Goal: Task Accomplishment & Management: Complete application form

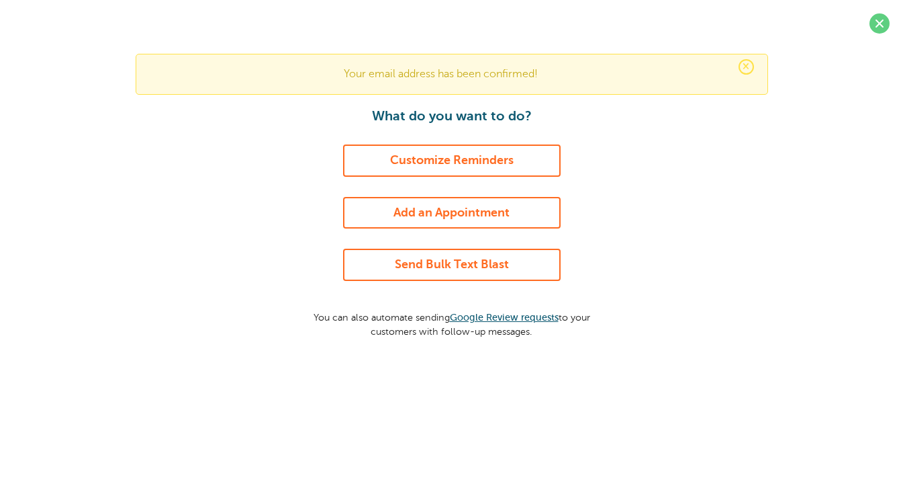
click at [504, 261] on link "Send Bulk Text Blast" at bounding box center [452, 265] width 218 height 32
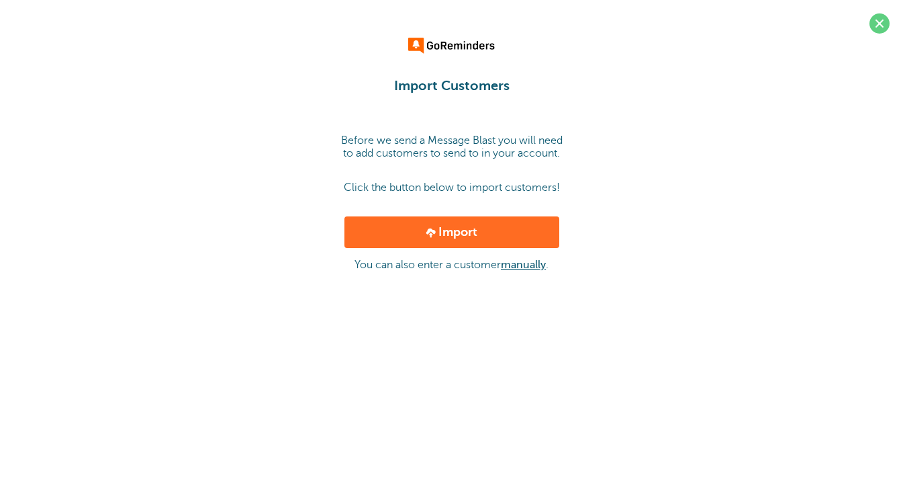
click at [504, 238] on link "Import" at bounding box center [452, 232] width 215 height 32
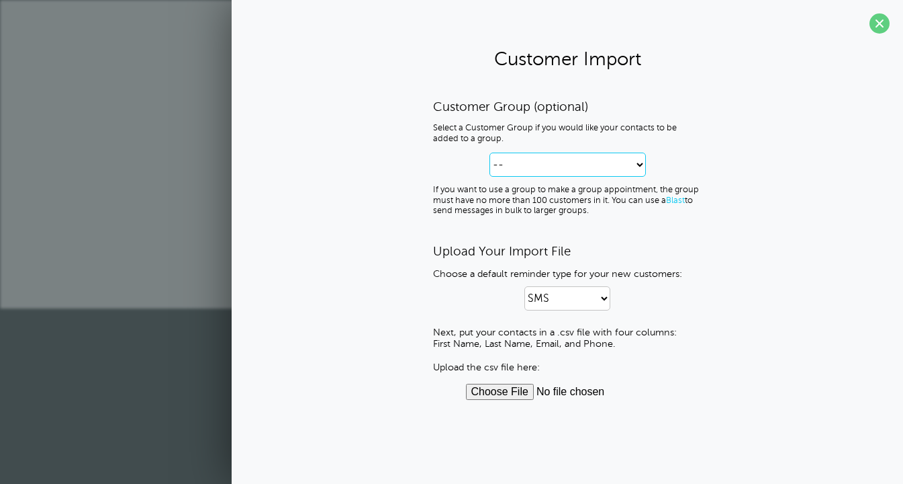
select select "--create-new-group--"
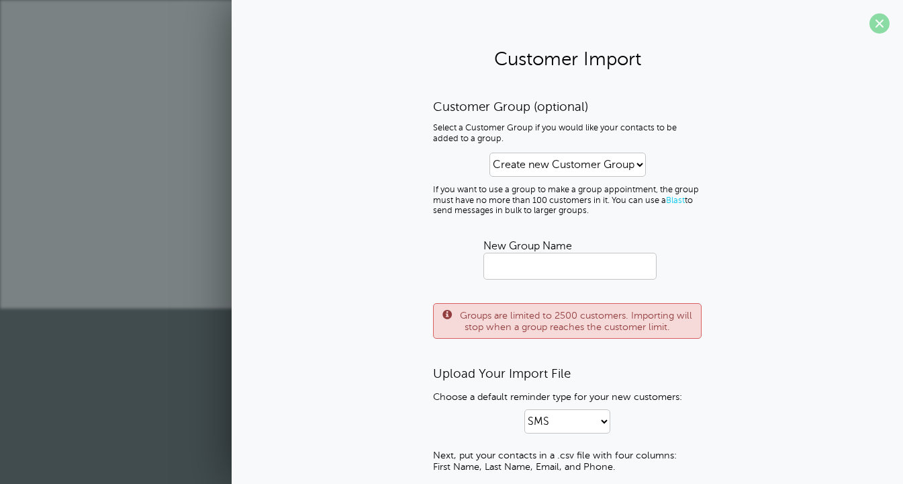
click at [876, 22] on span at bounding box center [880, 23] width 20 height 20
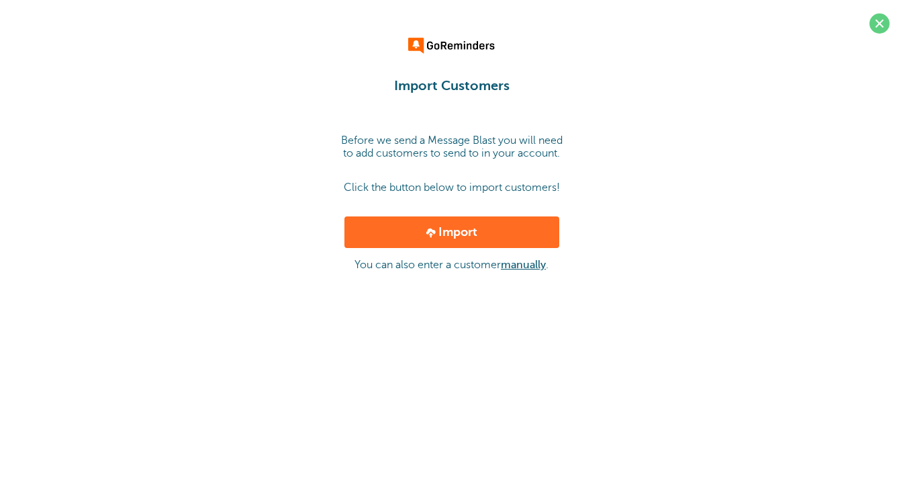
click at [509, 263] on link "manually" at bounding box center [523, 265] width 45 height 12
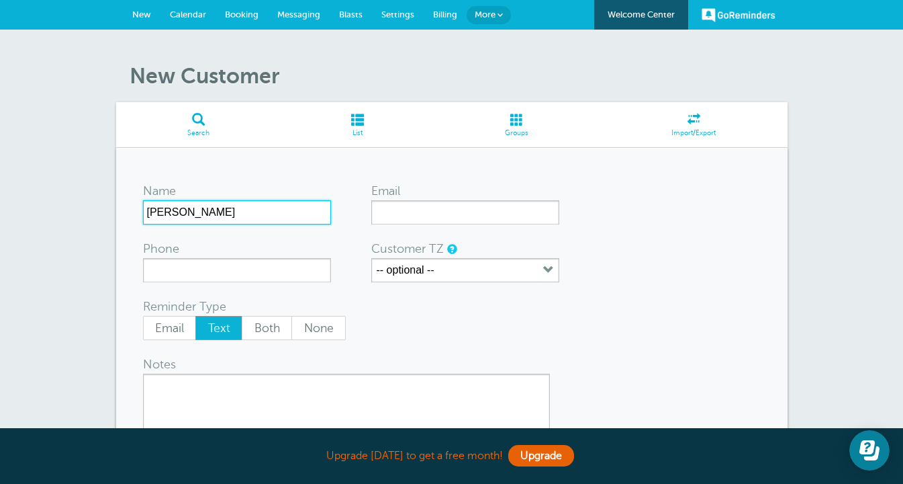
click at [208, 206] on input "Evan" at bounding box center [237, 212] width 188 height 24
type input "[PERSON_NAME]"
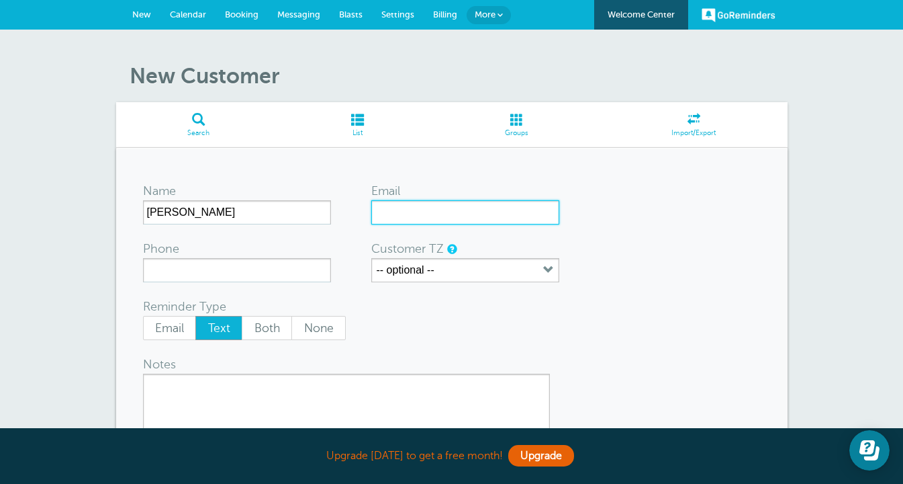
click at [396, 210] on input "Email" at bounding box center [465, 212] width 188 height 24
type input "Pageevan8@gmail.com"
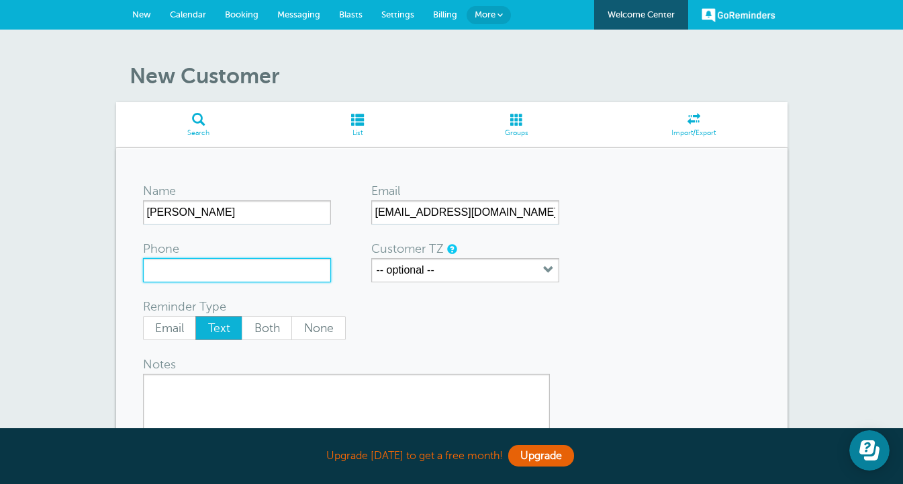
paste input "(215) 767-4304‬"
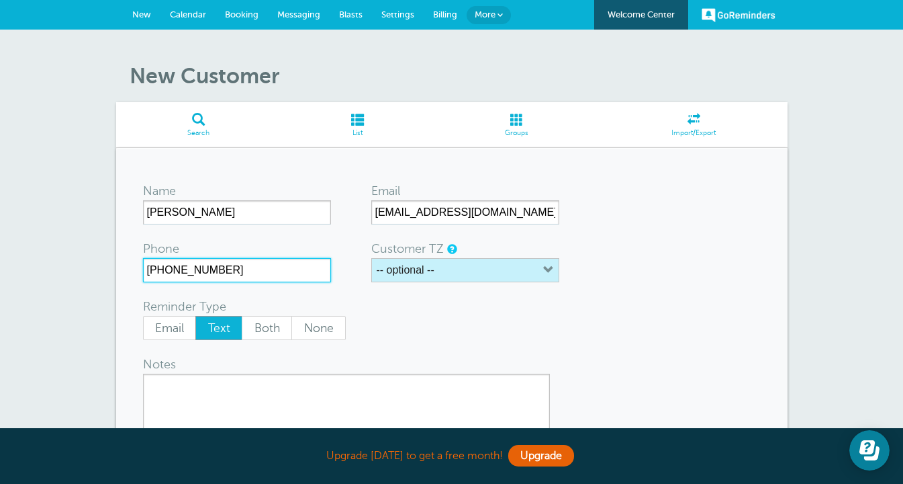
type input "(215) 767-4304‬"
click at [400, 269] on label "-- optional --" at bounding box center [406, 270] width 58 height 12
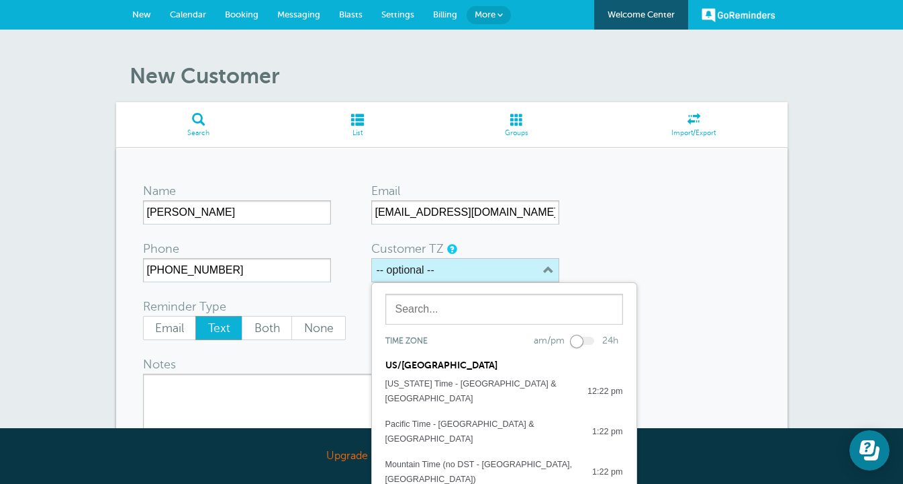
click at [400, 269] on label "-- optional --" at bounding box center [406, 270] width 58 height 12
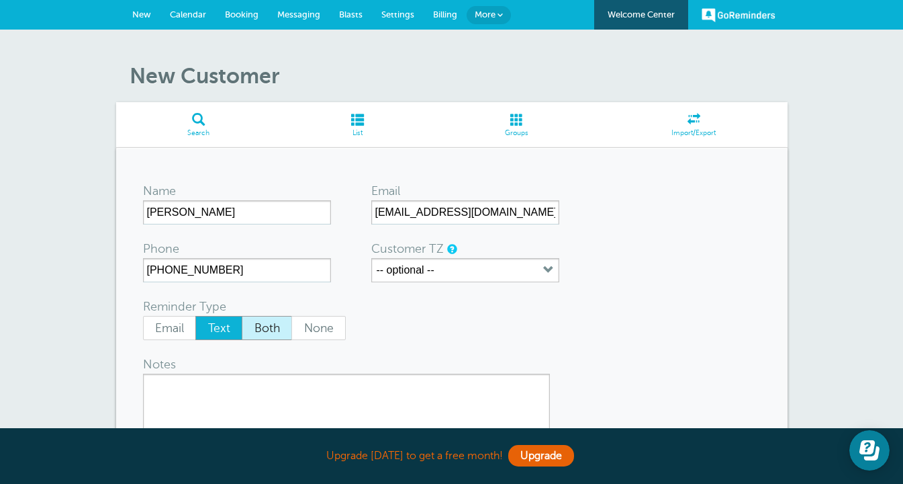
click at [280, 332] on span "Both" at bounding box center [266, 327] width 49 height 23
click at [242, 316] on input "Both" at bounding box center [241, 315] width 1 height 1
radio input "true"
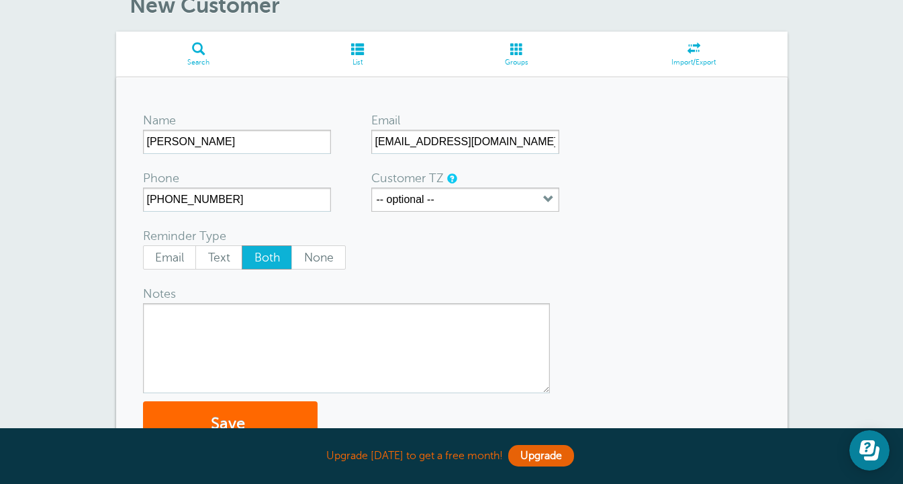
scroll to position [71, 0]
click at [240, 418] on button "Save" at bounding box center [230, 423] width 175 height 46
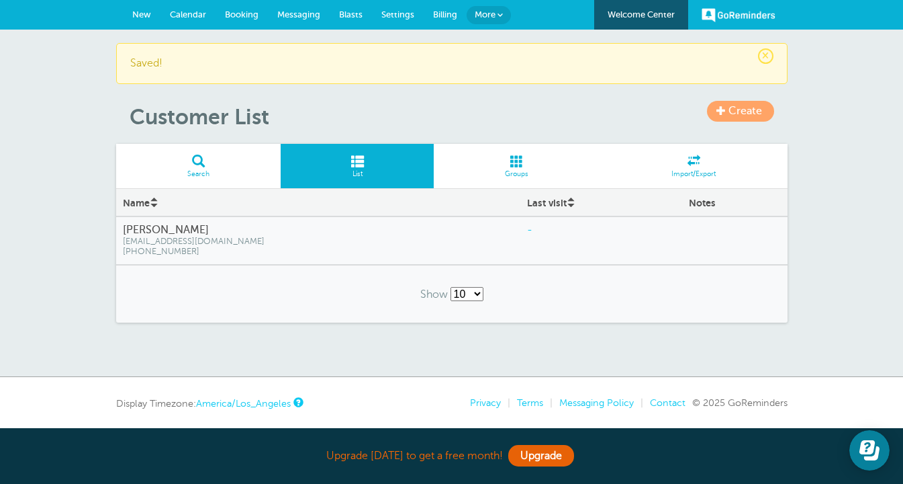
click at [727, 110] on link "Create" at bounding box center [740, 111] width 67 height 21
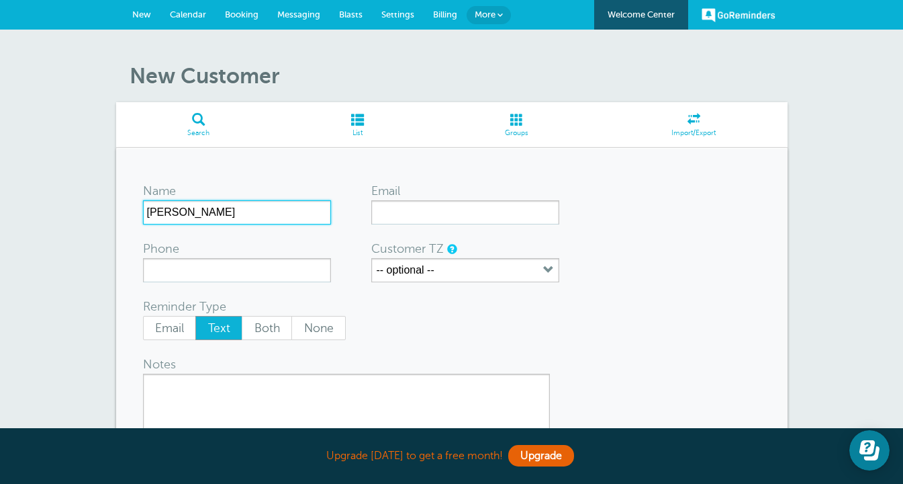
type input "[PERSON_NAME]"
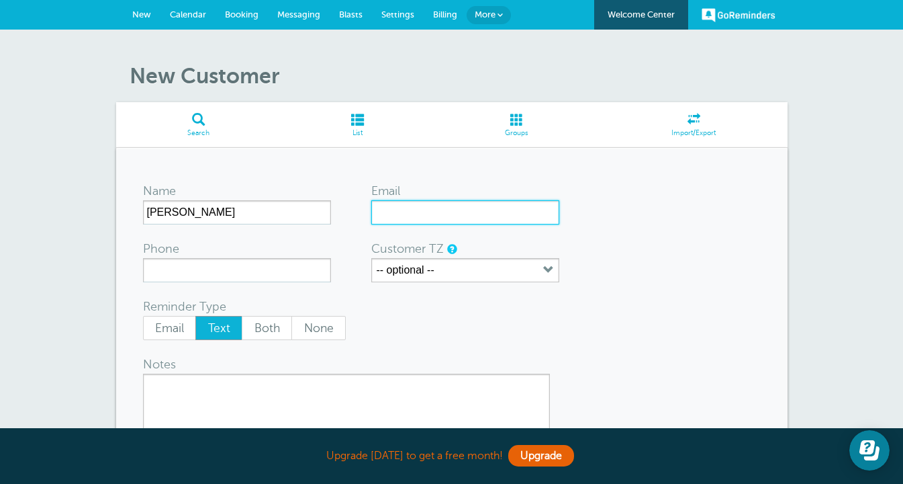
click at [421, 216] on input "Email" at bounding box center [465, 212] width 188 height 24
paste input "[EMAIL_ADDRESS][DOMAIN_NAME]"
type input "[EMAIL_ADDRESS][DOMAIN_NAME]"
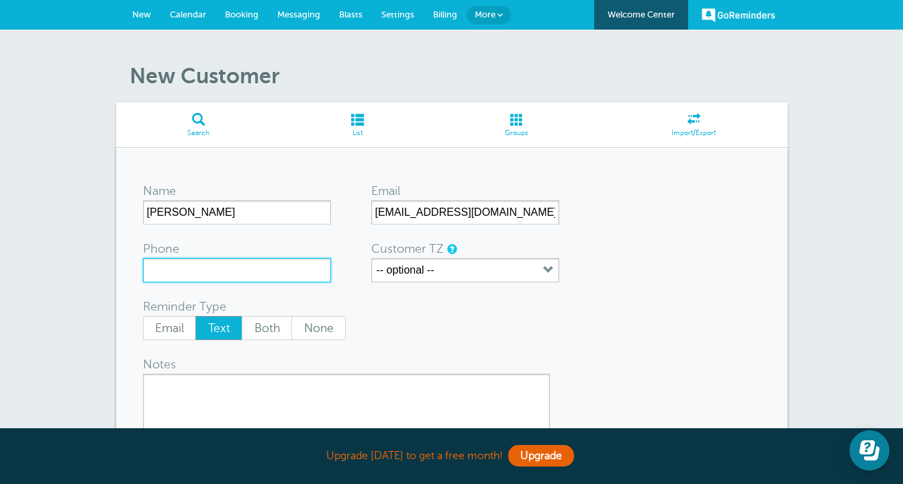
paste input "(513) 919-7714‬"
type input "(513) 919-7714‬"
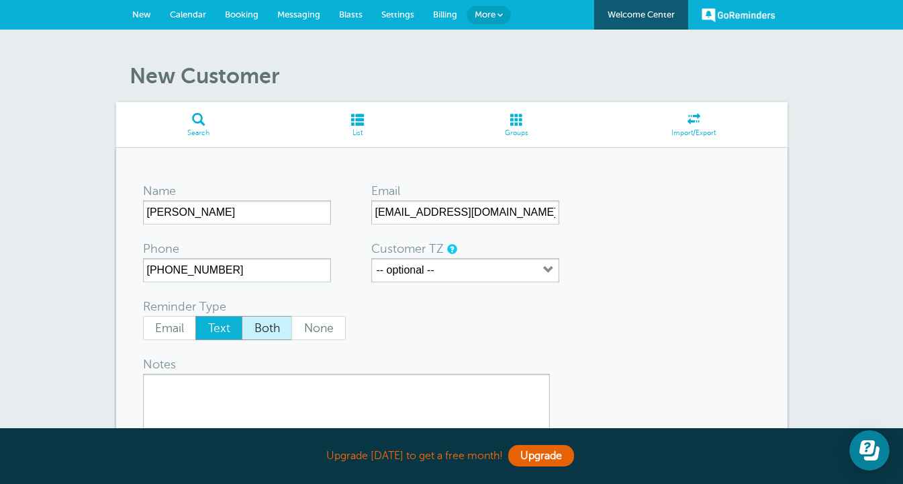
click at [278, 327] on span "Both" at bounding box center [266, 327] width 49 height 23
click at [242, 316] on input "Both" at bounding box center [241, 315] width 1 height 1
radio input "true"
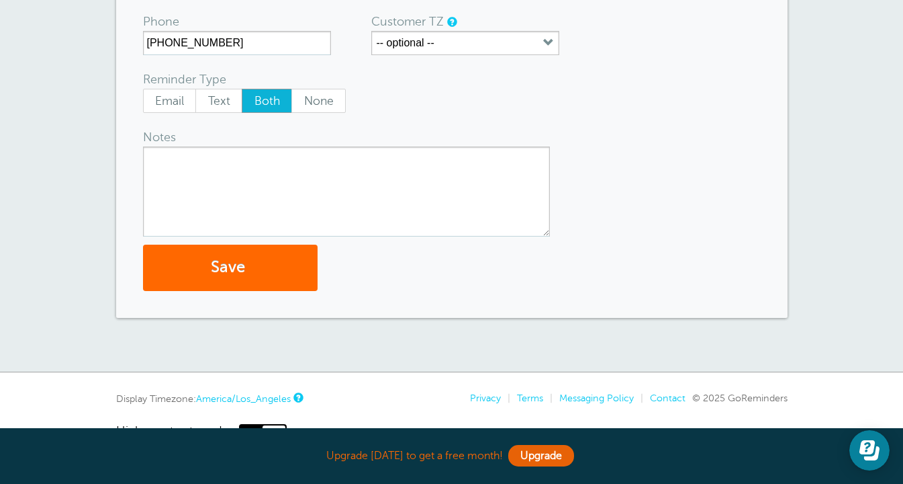
scroll to position [236, 0]
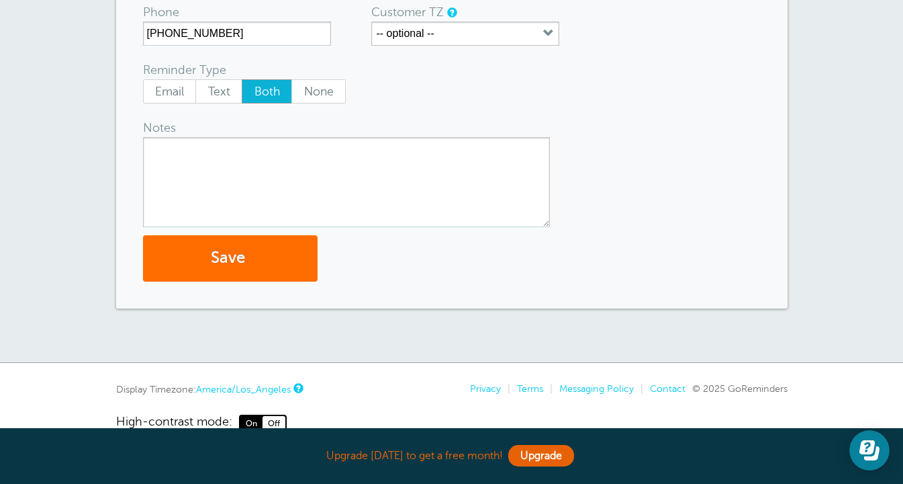
click at [265, 259] on button "Save" at bounding box center [230, 258] width 175 height 46
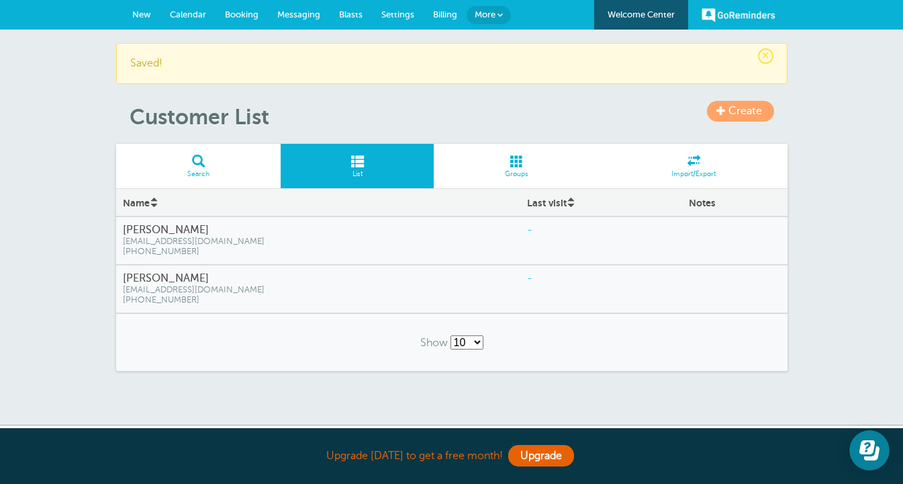
click at [762, 112] on span "Create" at bounding box center [746, 111] width 34 height 12
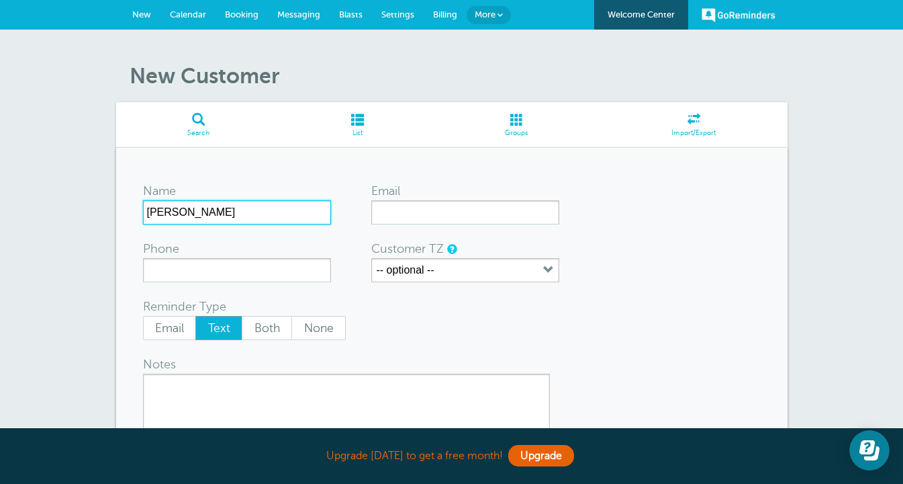
click at [297, 215] on input "[PERSON_NAME]" at bounding box center [237, 212] width 188 height 24
type input "[PERSON_NAME] [PERSON_NAME]"
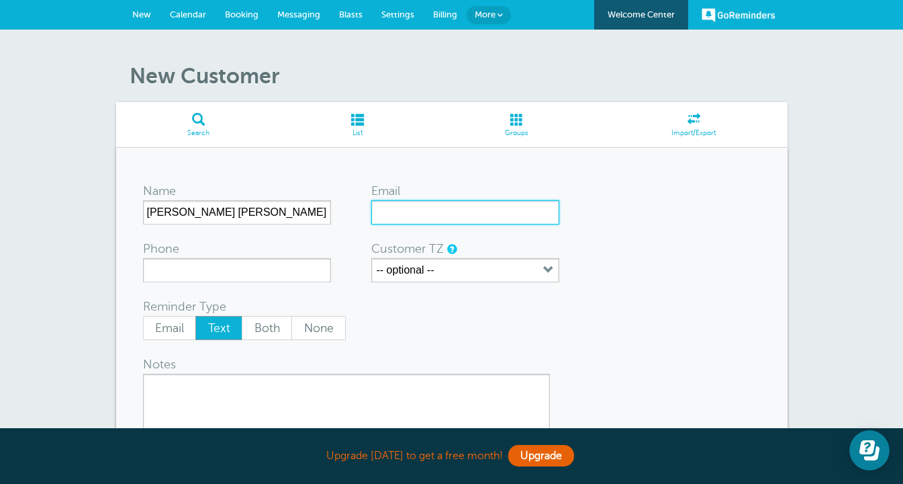
click at [454, 216] on input "Email" at bounding box center [465, 212] width 188 height 24
paste input "[EMAIL_ADDRESS][DOMAIN_NAME]"
type input "[EMAIL_ADDRESS][DOMAIN_NAME]"
